Goal: Information Seeking & Learning: Learn about a topic

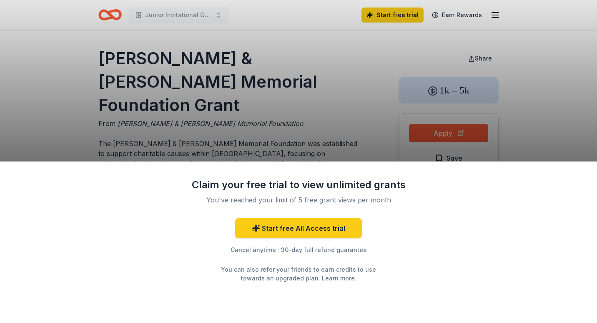
drag, startPoint x: 343, startPoint y: 145, endPoint x: 348, endPoint y: 83, distance: 62.3
click at [348, 83] on div "Claim your free trial to view unlimited grants You've reached your limit of 5 f…" at bounding box center [298, 161] width 597 height 323
click at [557, 96] on div "Claim your free trial to view unlimited grants You've reached your limit of 5 f…" at bounding box center [298, 161] width 597 height 323
click at [483, 59] on div "Claim your free trial to view unlimited grants You've reached your limit of 5 f…" at bounding box center [298, 161] width 597 height 323
click at [328, 279] on link "Learn more" at bounding box center [338, 277] width 33 height 9
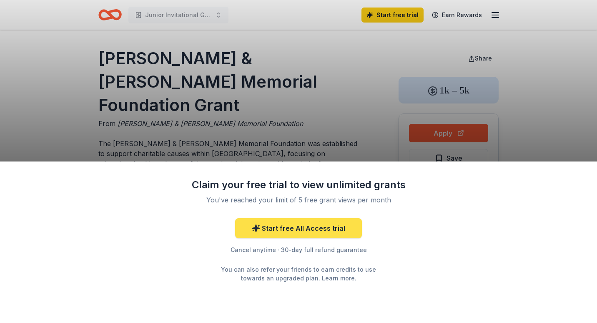
click at [258, 225] on icon at bounding box center [256, 228] width 8 height 8
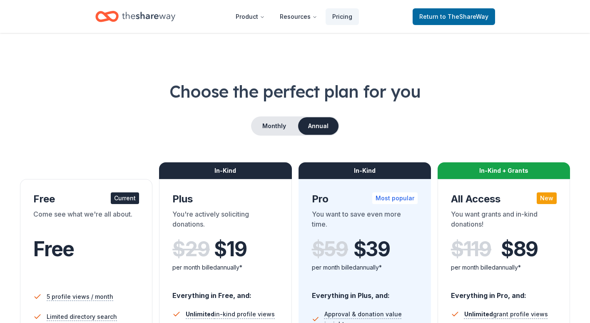
click at [118, 225] on div "Come see what we're all about." at bounding box center [86, 220] width 106 height 23
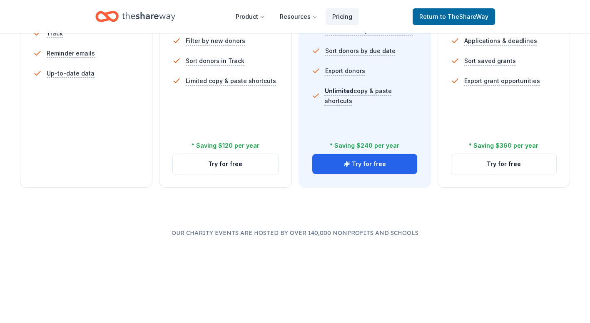
scroll to position [333, 0]
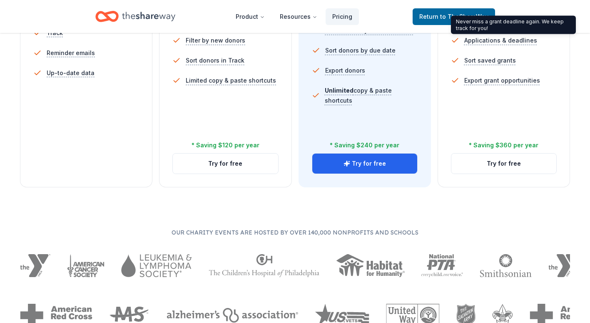
click at [475, 20] on div "Never miss a grant deadline again. We keep track for you! Never miss a grant de…" at bounding box center [513, 25] width 125 height 18
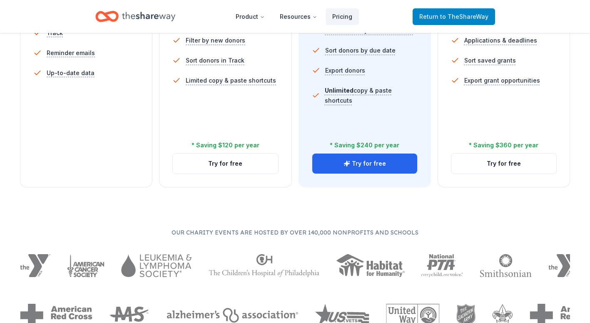
click at [435, 18] on span "Return to TheShareWay" at bounding box center [454, 17] width 69 height 10
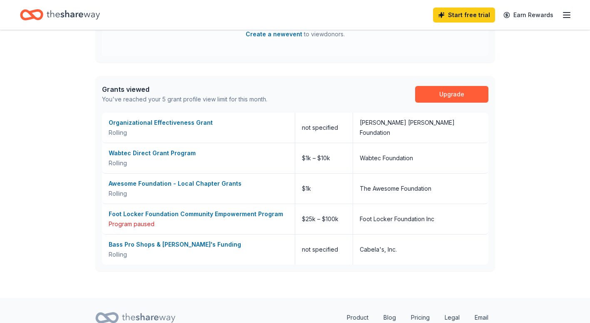
scroll to position [458, 0]
